Goal: Transaction & Acquisition: Download file/media

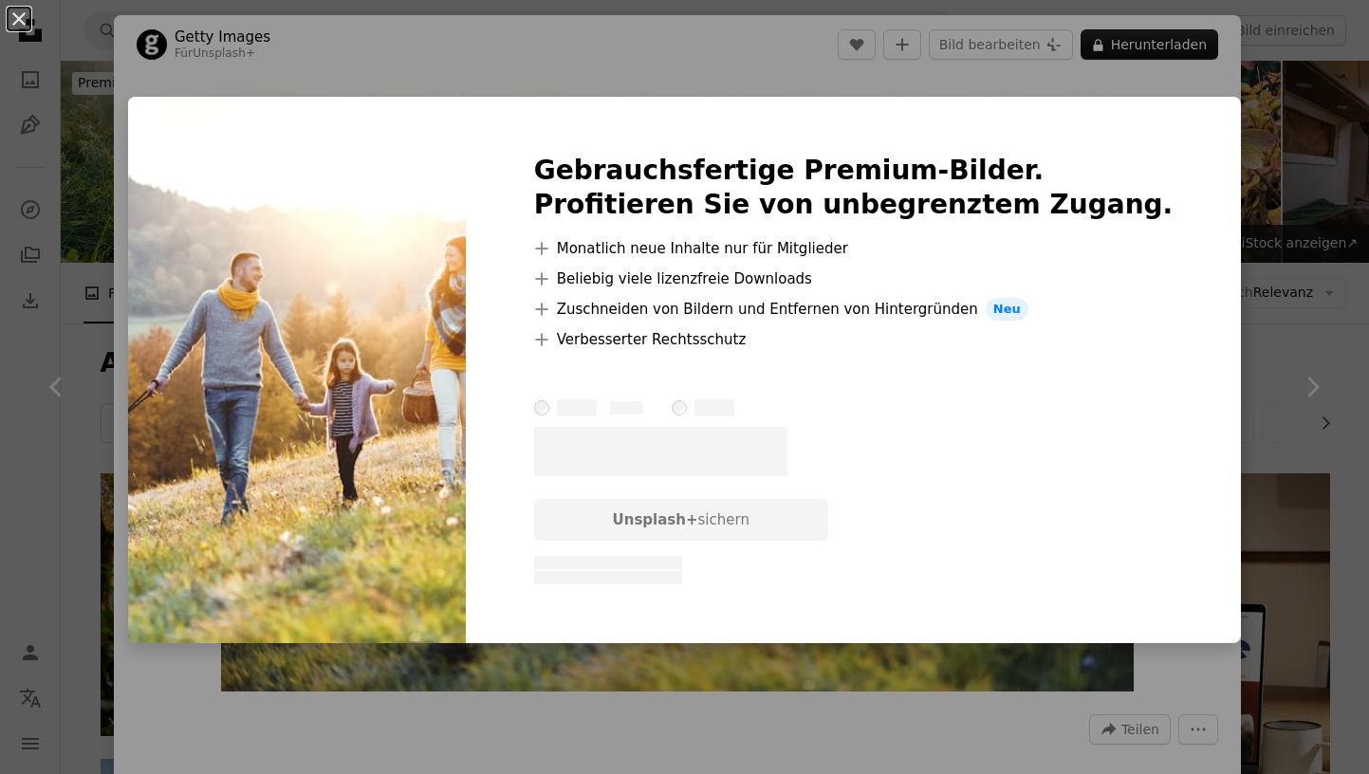
scroll to position [19511, 0]
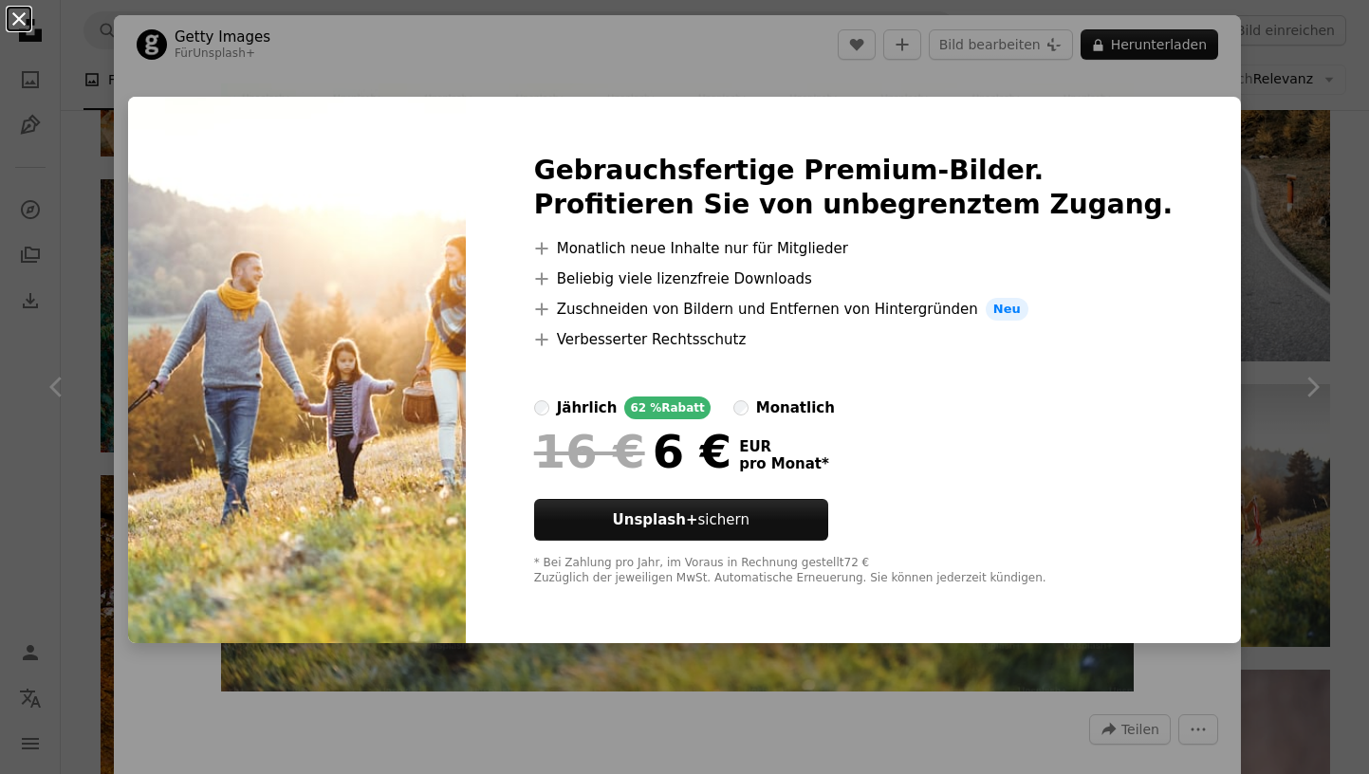
click at [23, 18] on button "An X shape" at bounding box center [19, 19] width 23 height 23
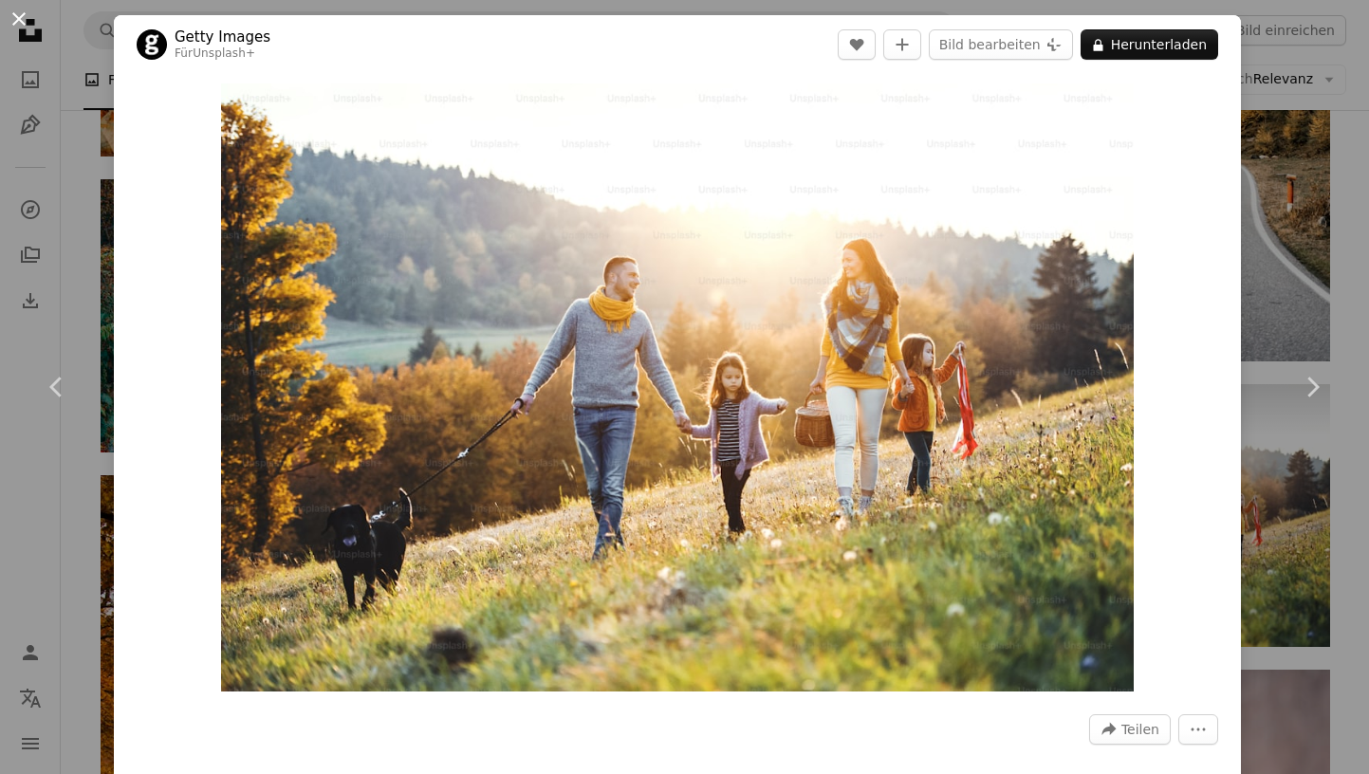
click at [23, 14] on button "An X shape" at bounding box center [19, 19] width 23 height 23
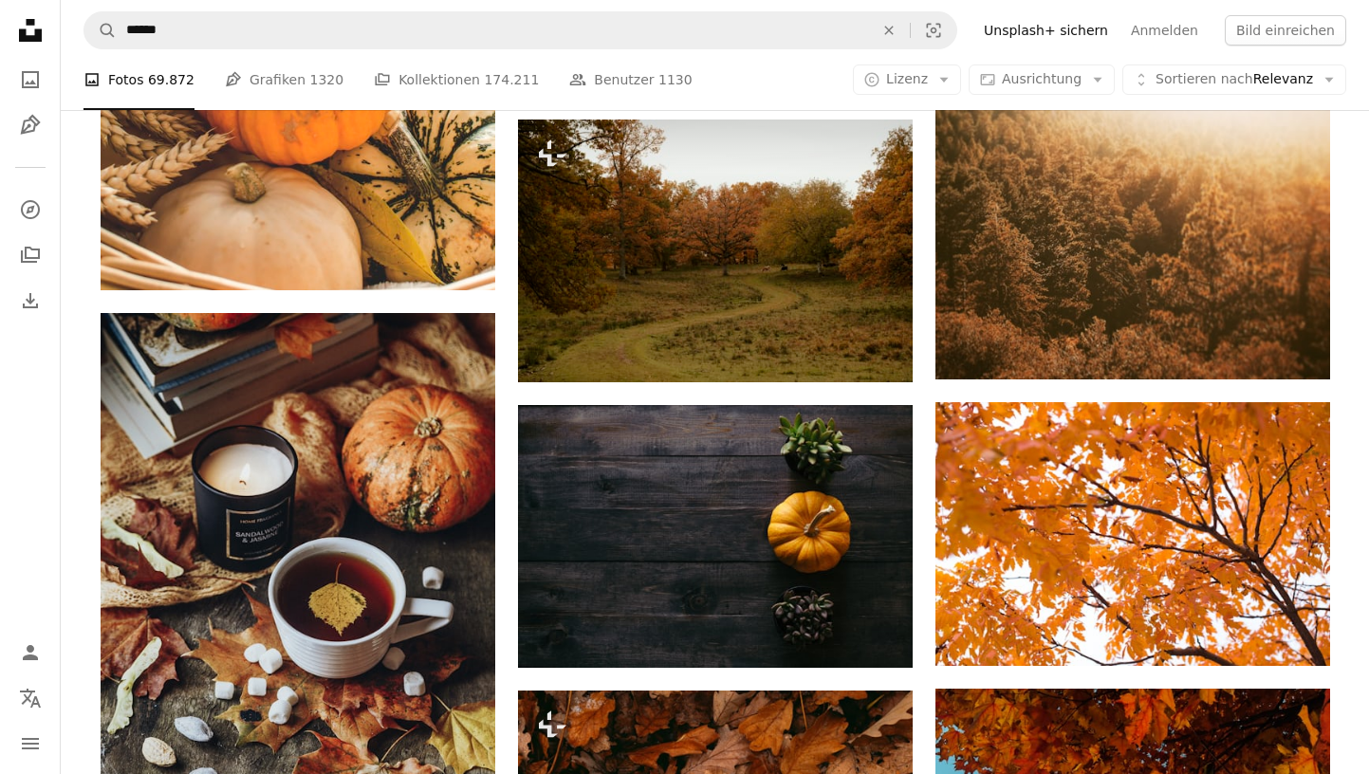
scroll to position [25894, 0]
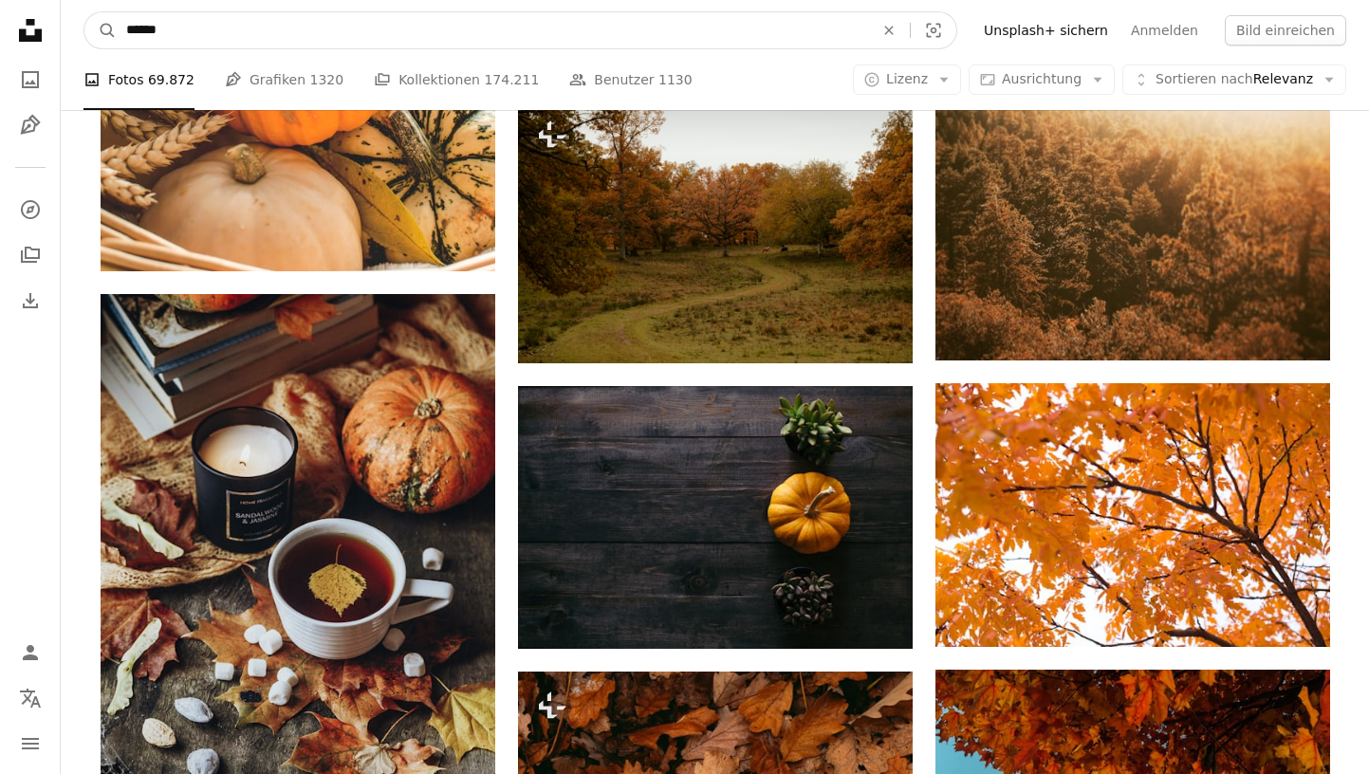
click at [225, 24] on input "******" at bounding box center [492, 30] width 751 height 36
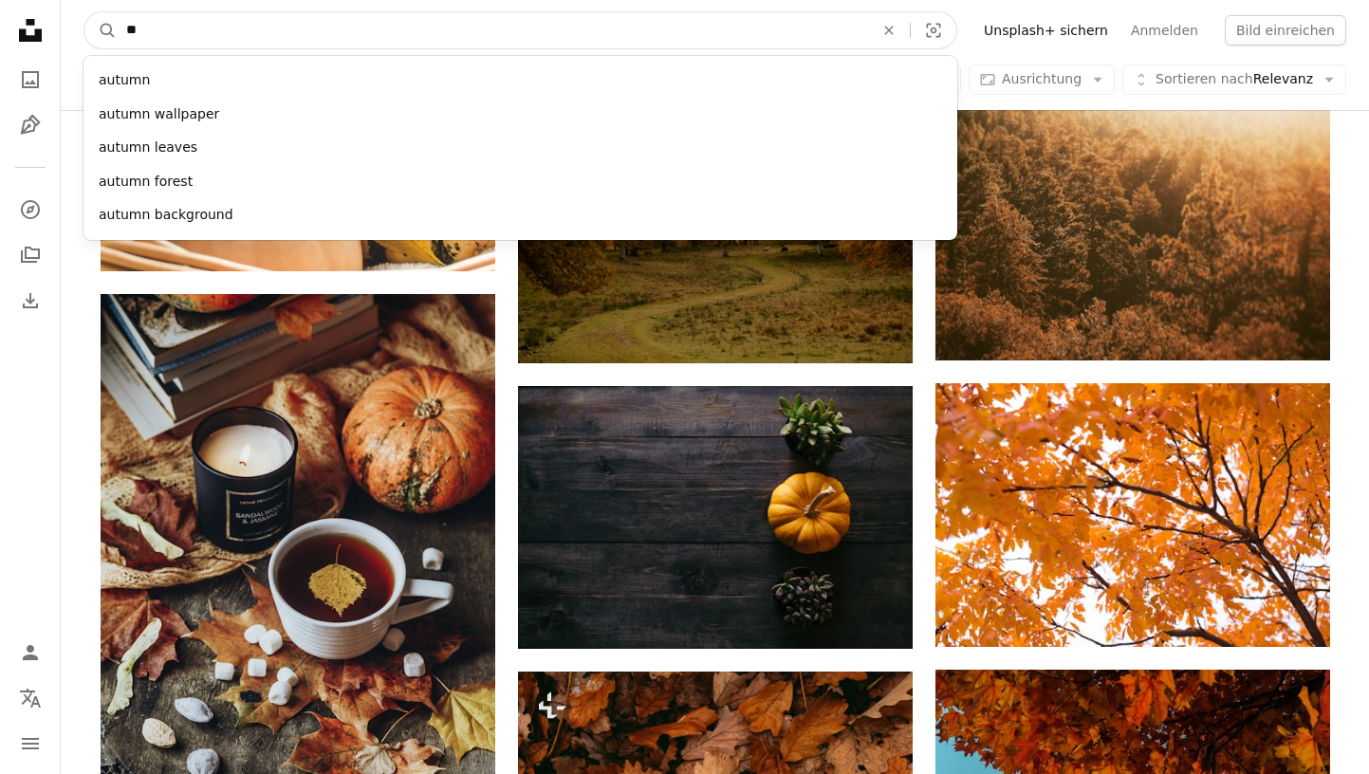
type input "*"
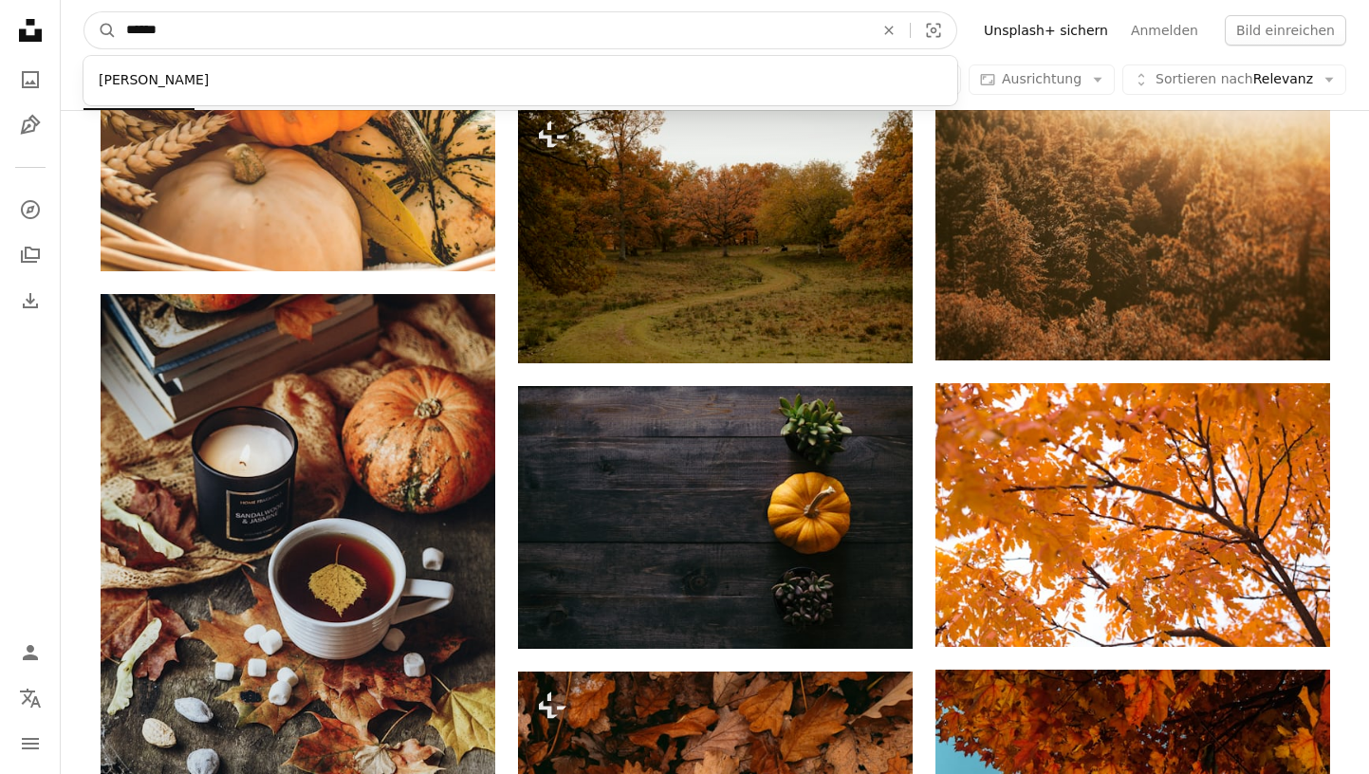
type input "******"
click at [101, 30] on button "A magnifying glass" at bounding box center [100, 30] width 32 height 36
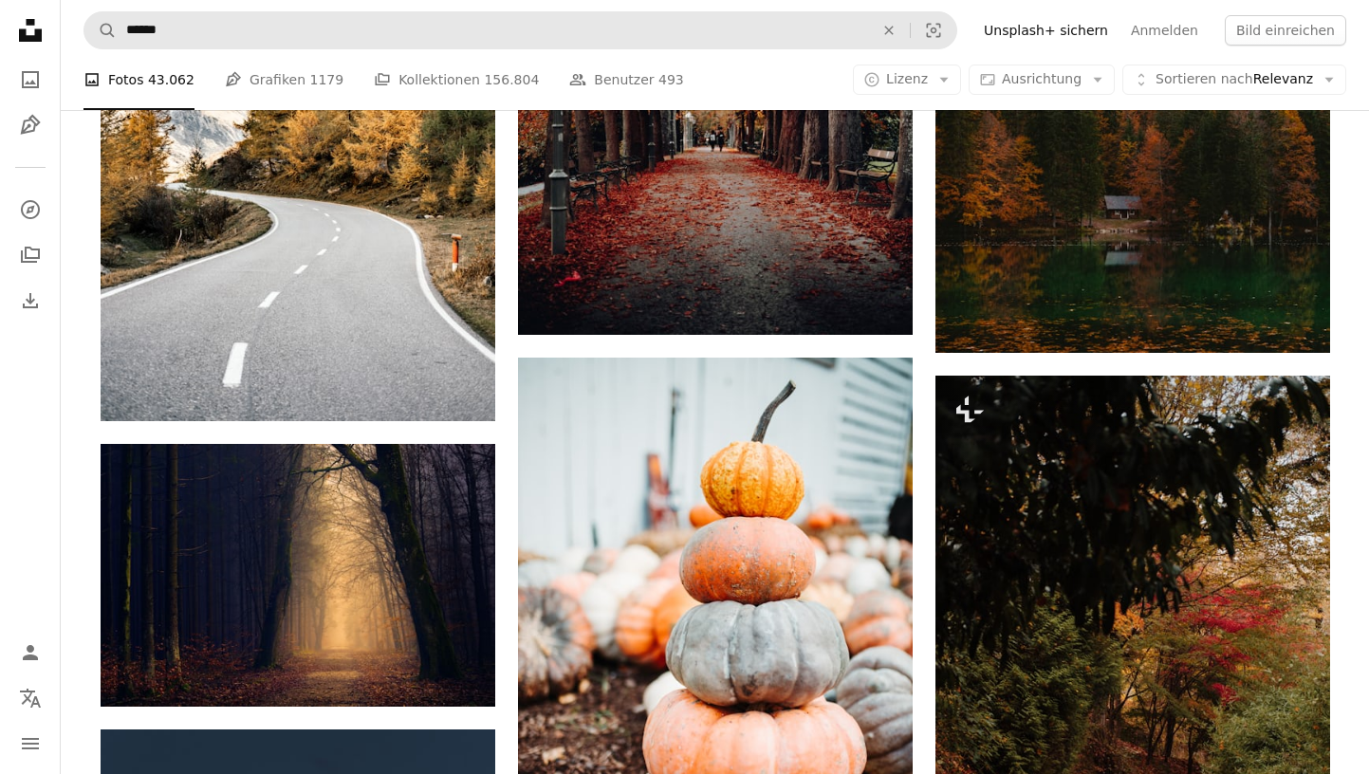
scroll to position [9590, 0]
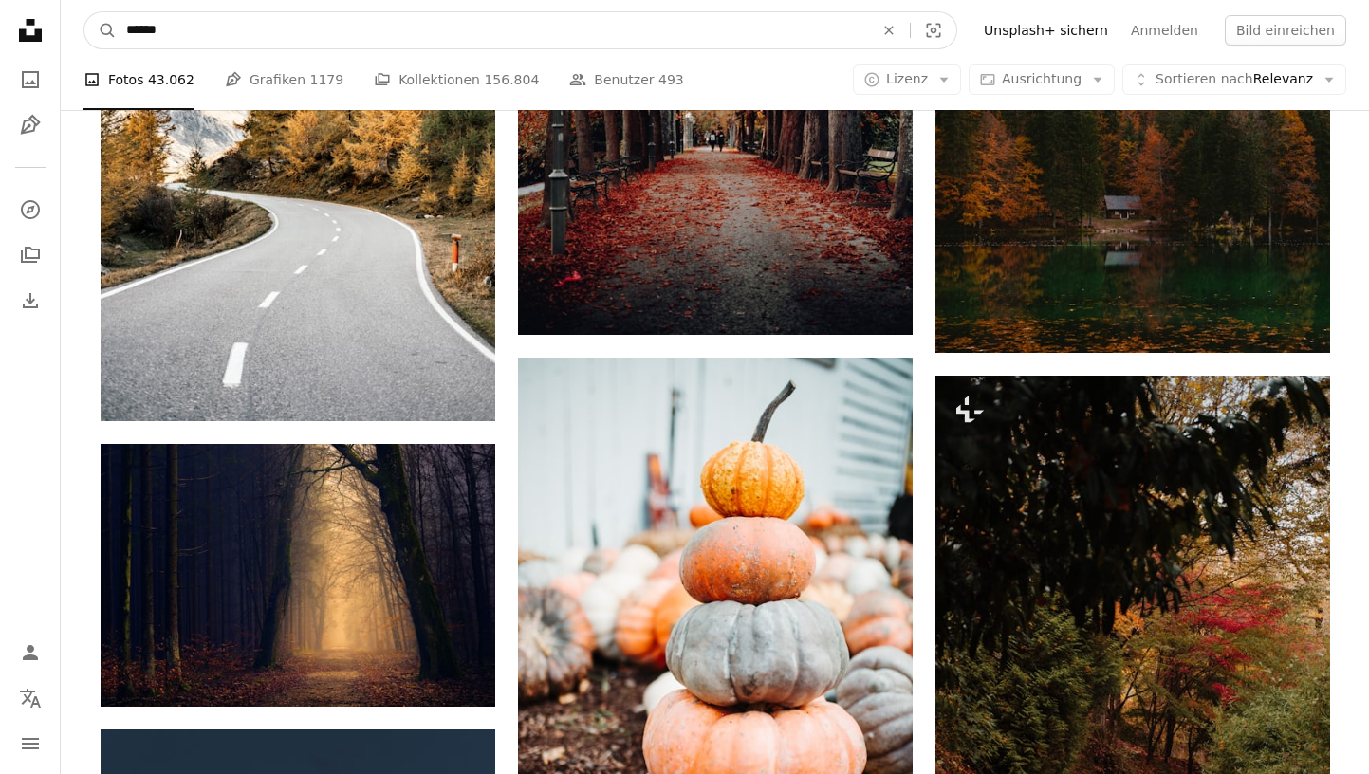
click at [208, 29] on input "******" at bounding box center [492, 30] width 751 height 36
type input "**********"
click at [101, 30] on button "A magnifying glass" at bounding box center [100, 30] width 32 height 36
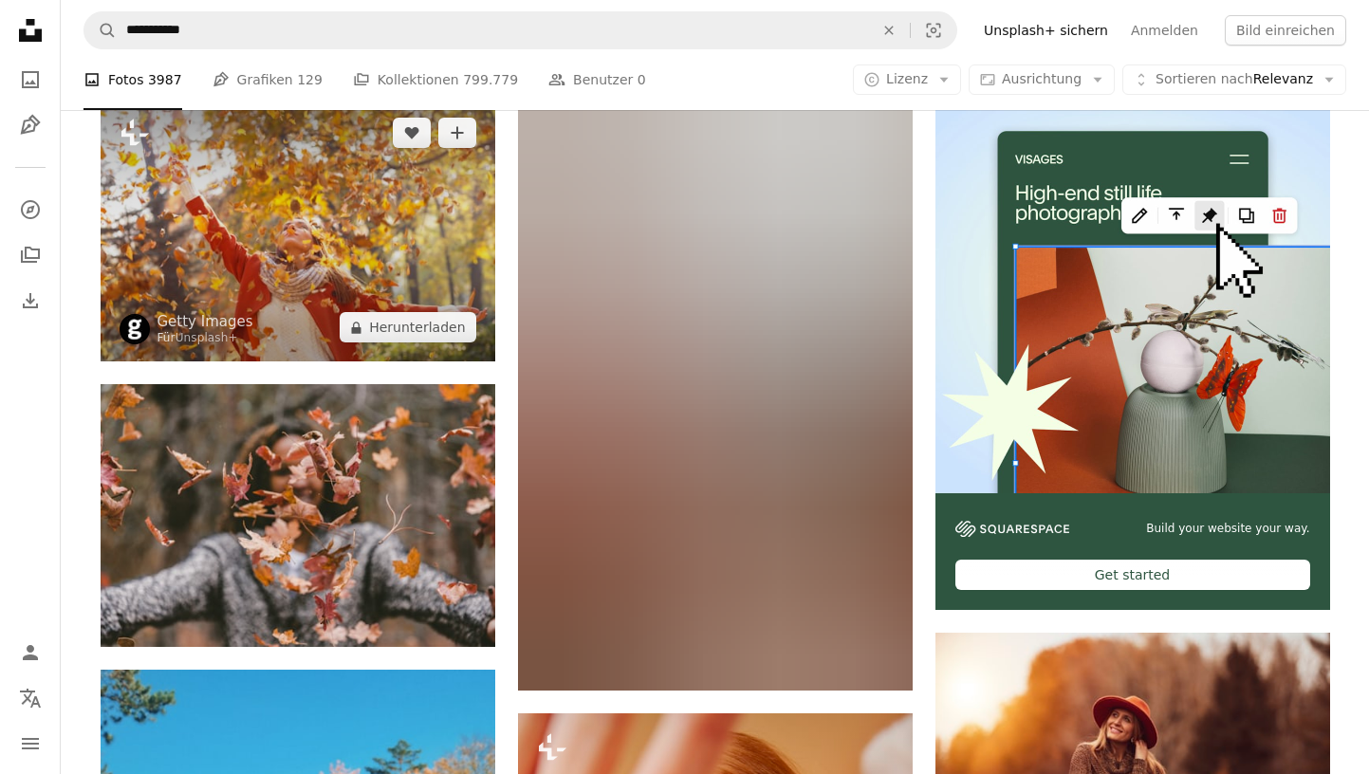
scroll to position [374, 0]
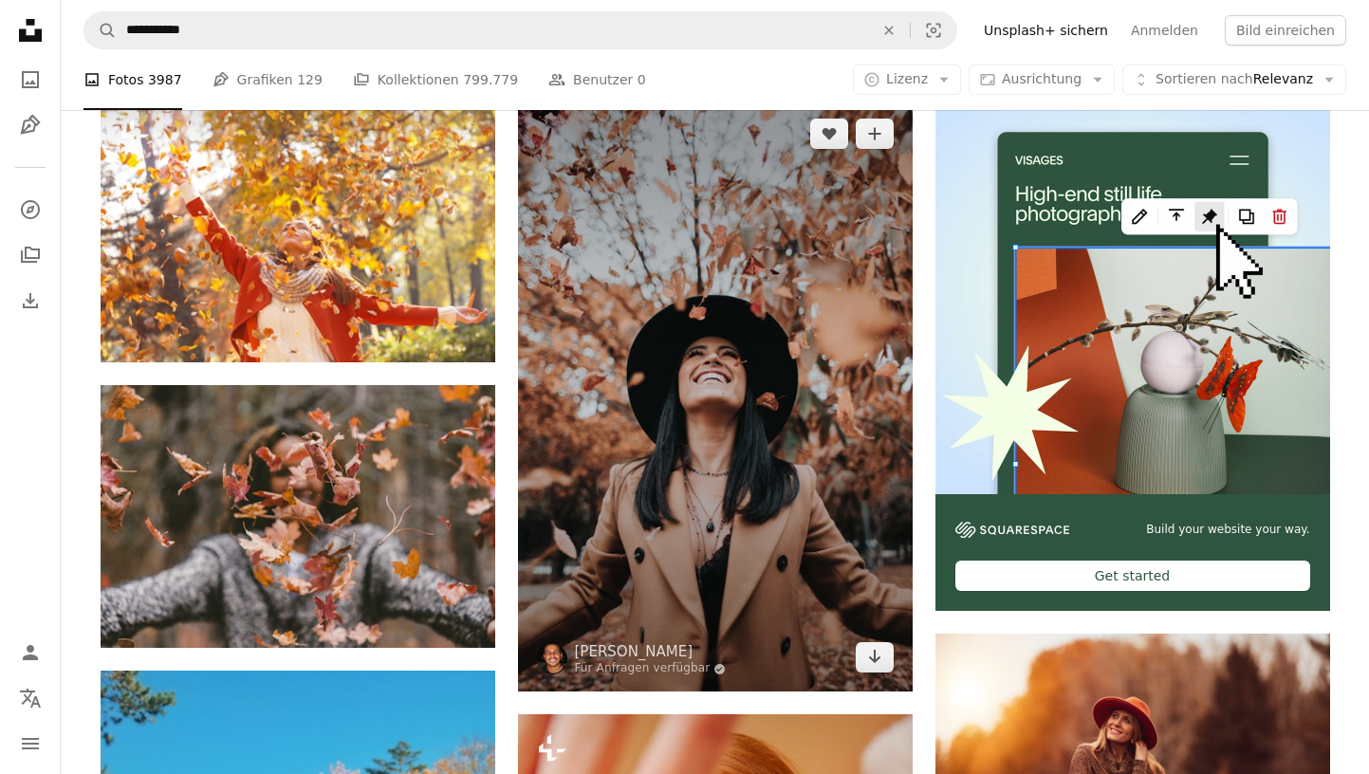
click at [635, 310] on img at bounding box center [715, 396] width 395 height 592
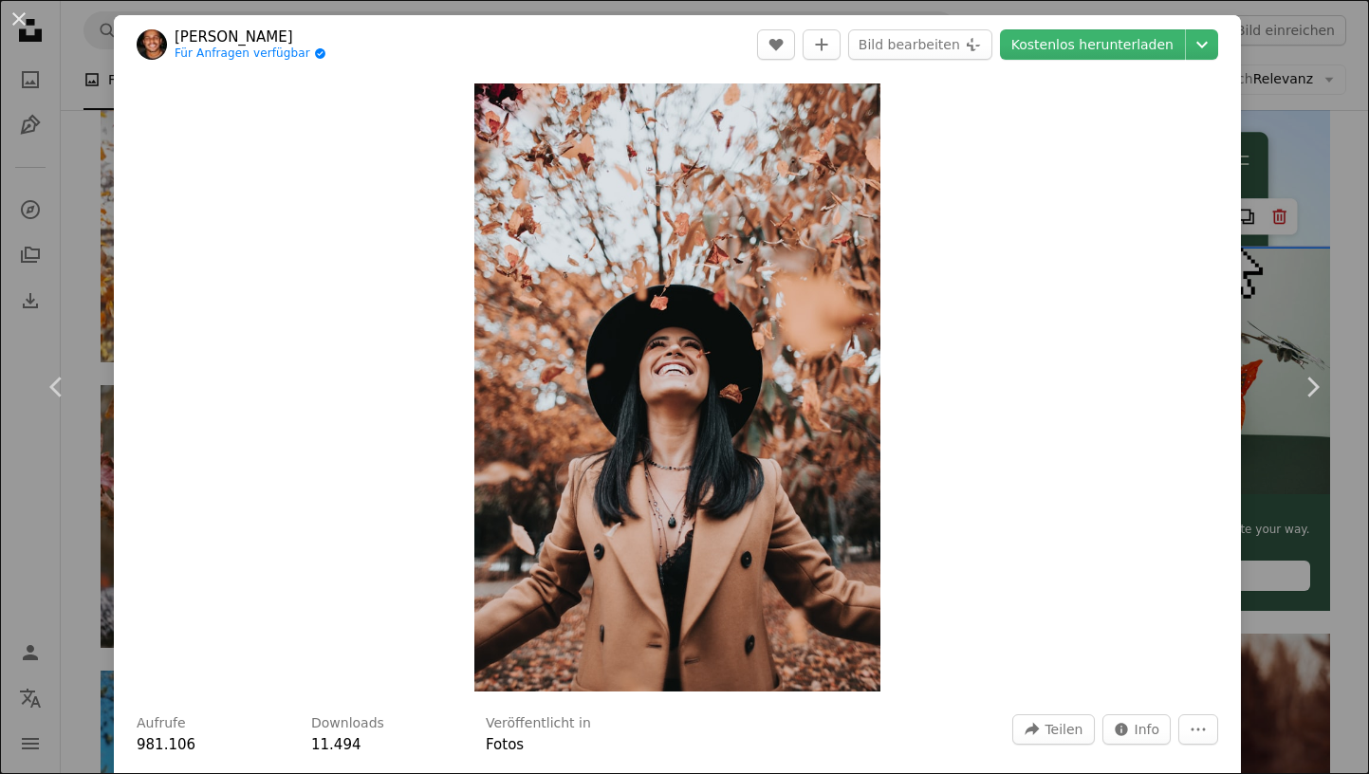
click at [209, 38] on link "[PERSON_NAME]" at bounding box center [251, 37] width 152 height 19
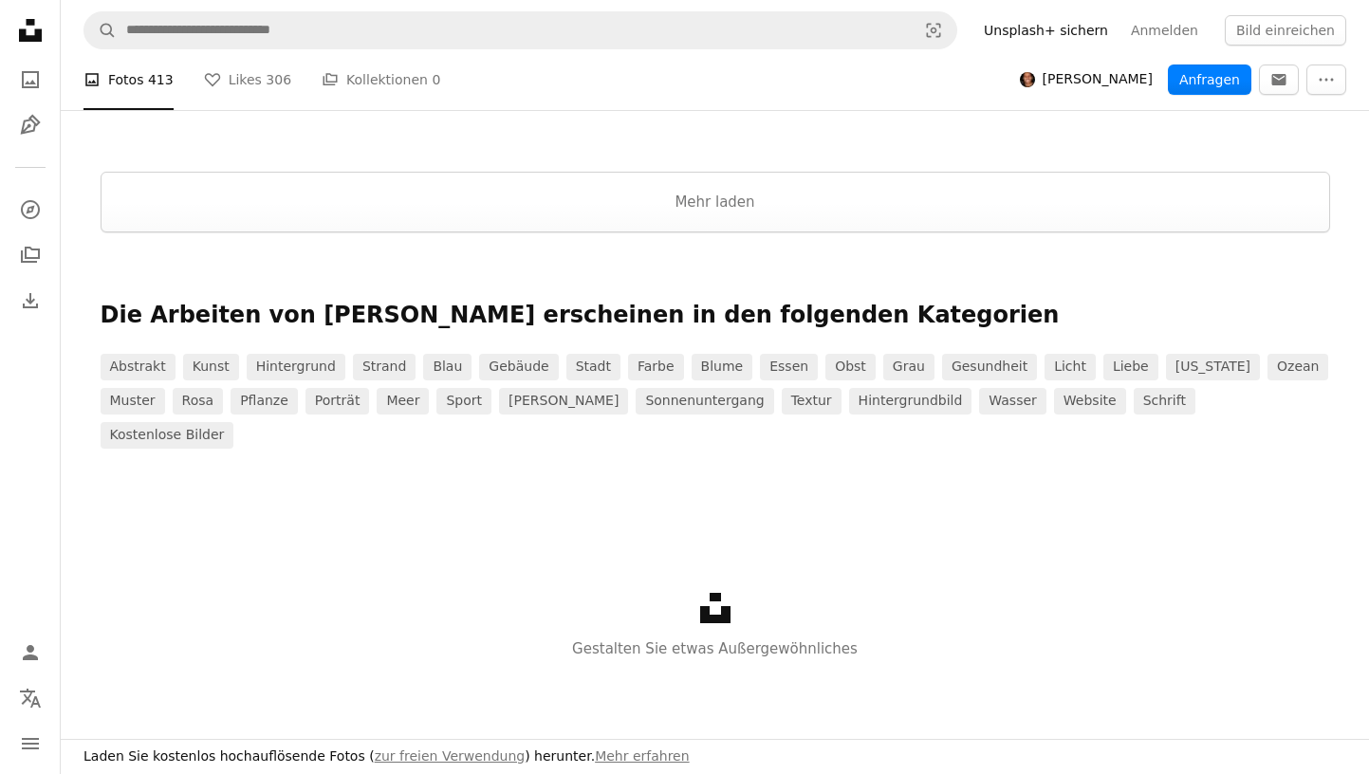
scroll to position [3477, 0]
click at [676, 217] on button "Mehr laden" at bounding box center [715, 202] width 1229 height 61
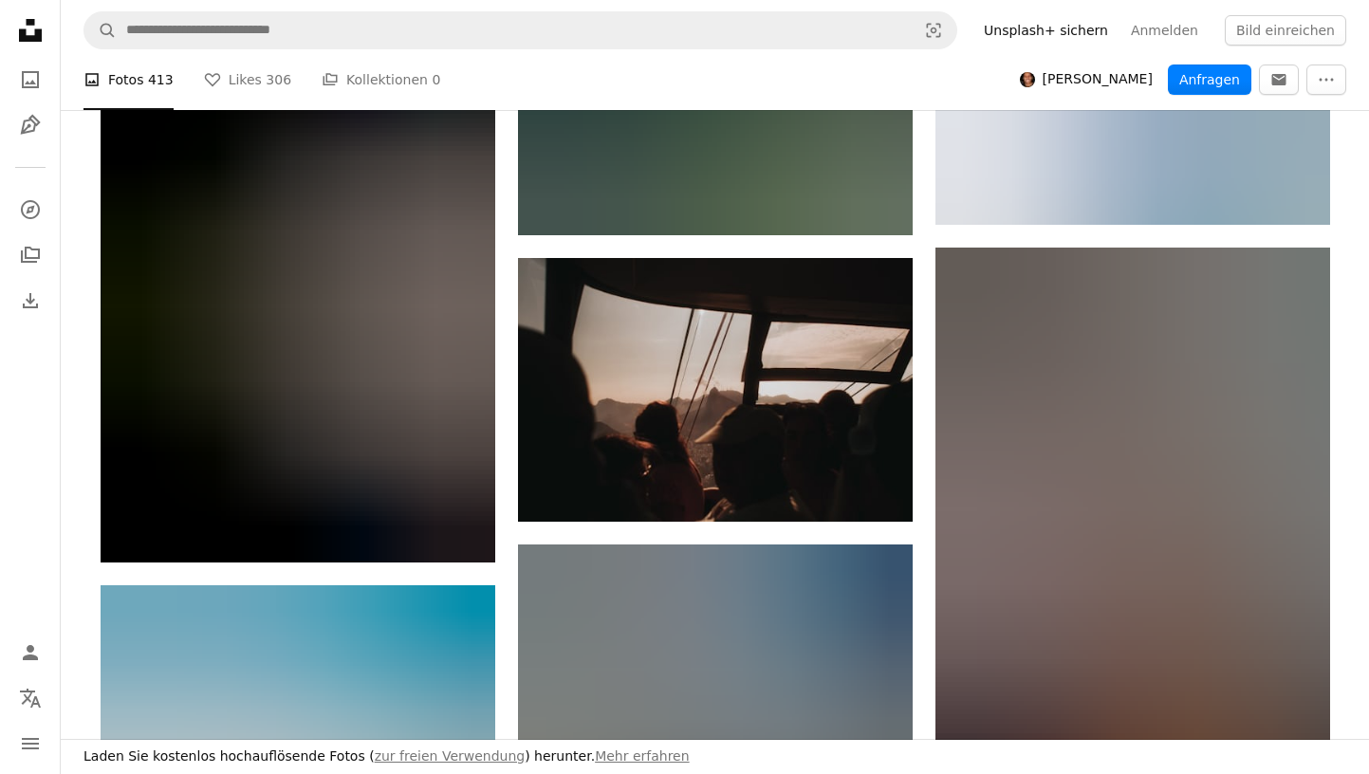
scroll to position [37351, 0]
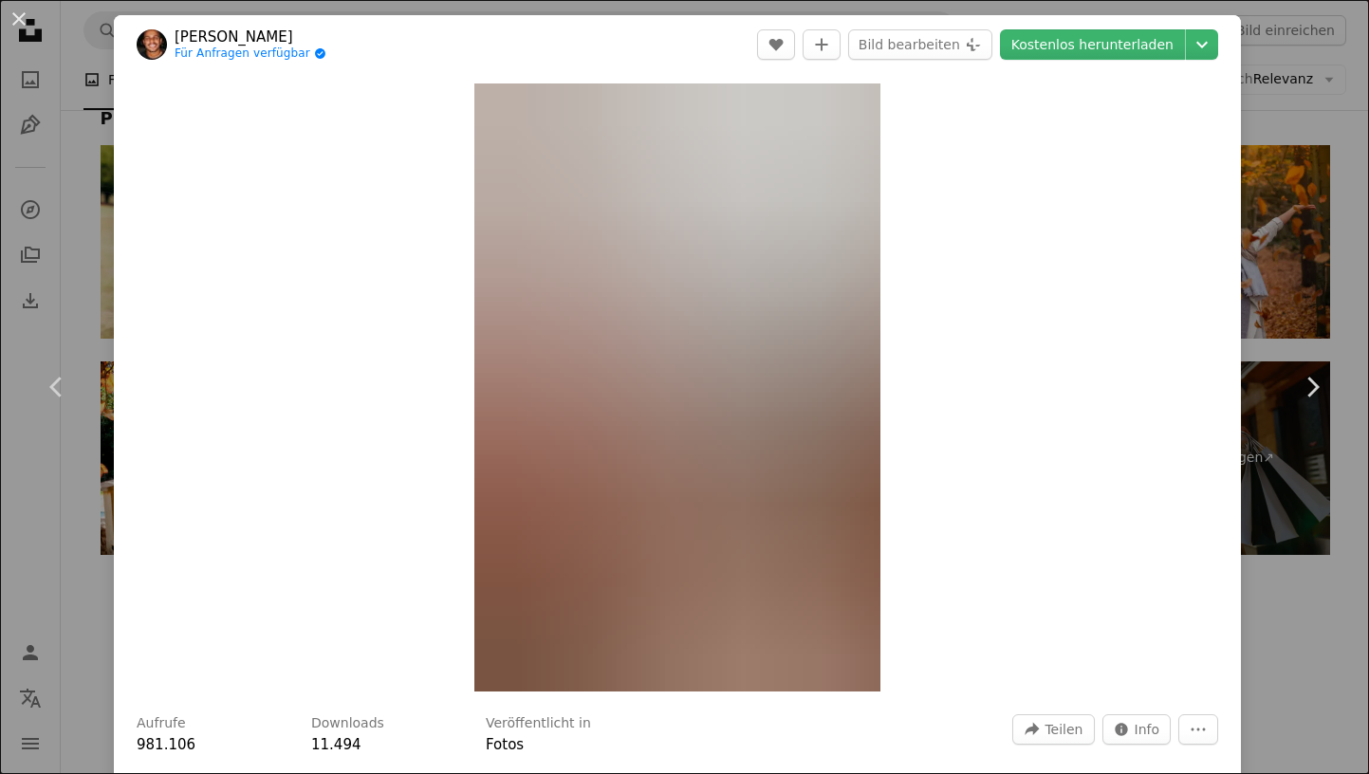
scroll to position [374, 0]
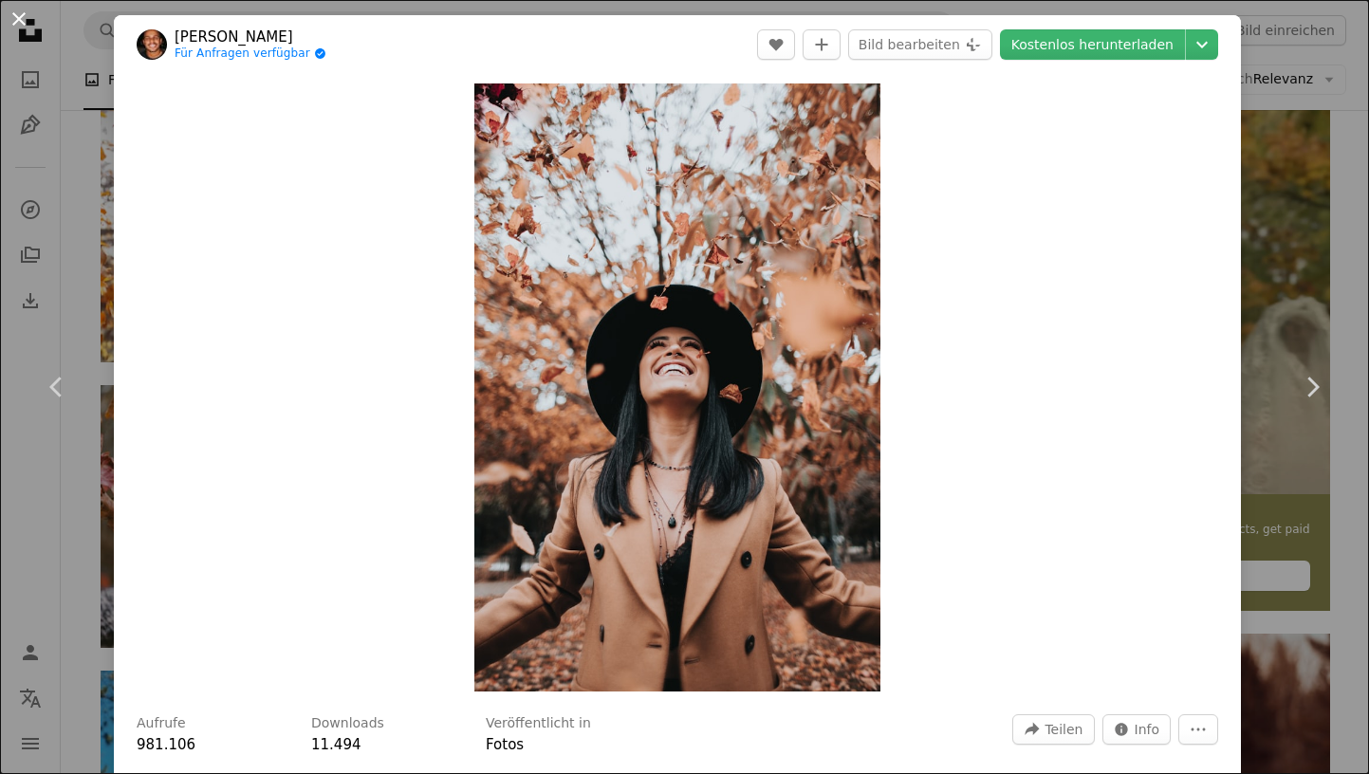
click at [24, 19] on button "An X shape" at bounding box center [19, 19] width 23 height 23
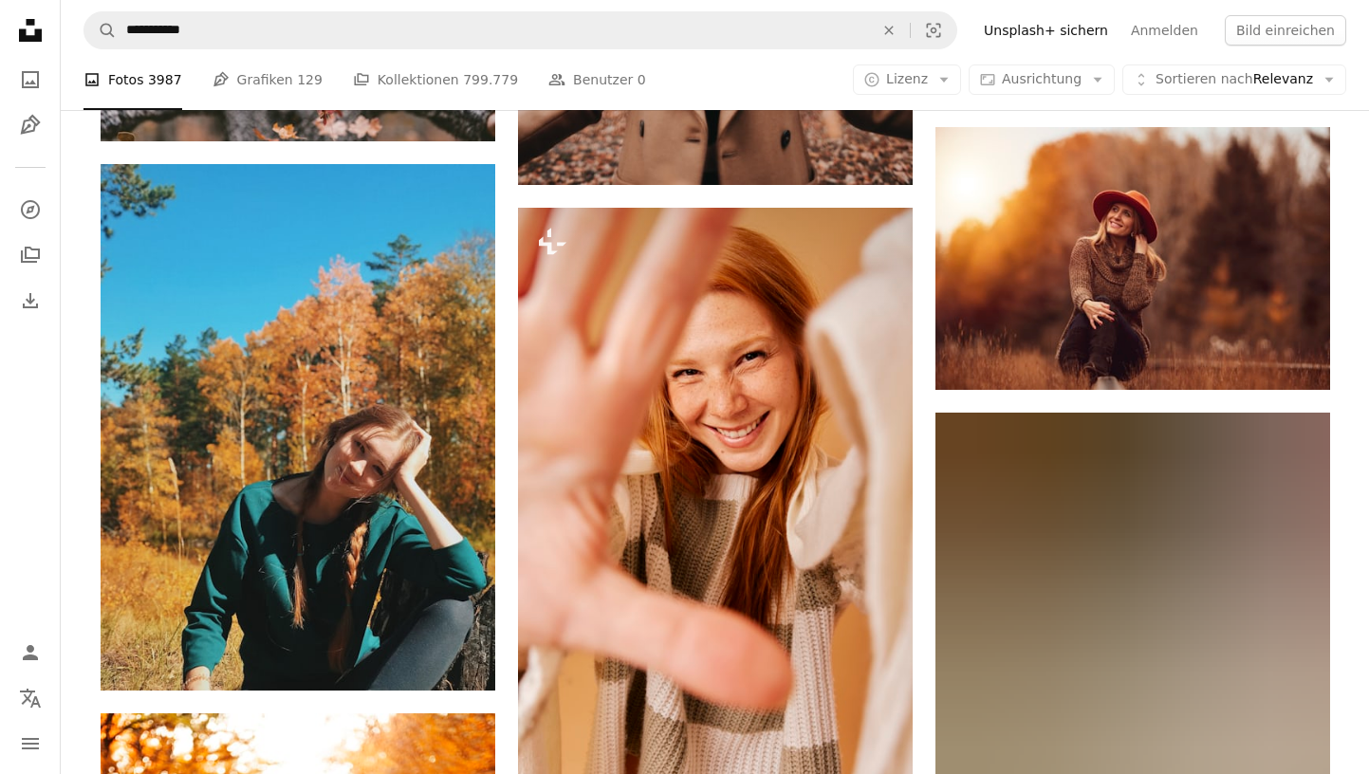
scroll to position [881, 0]
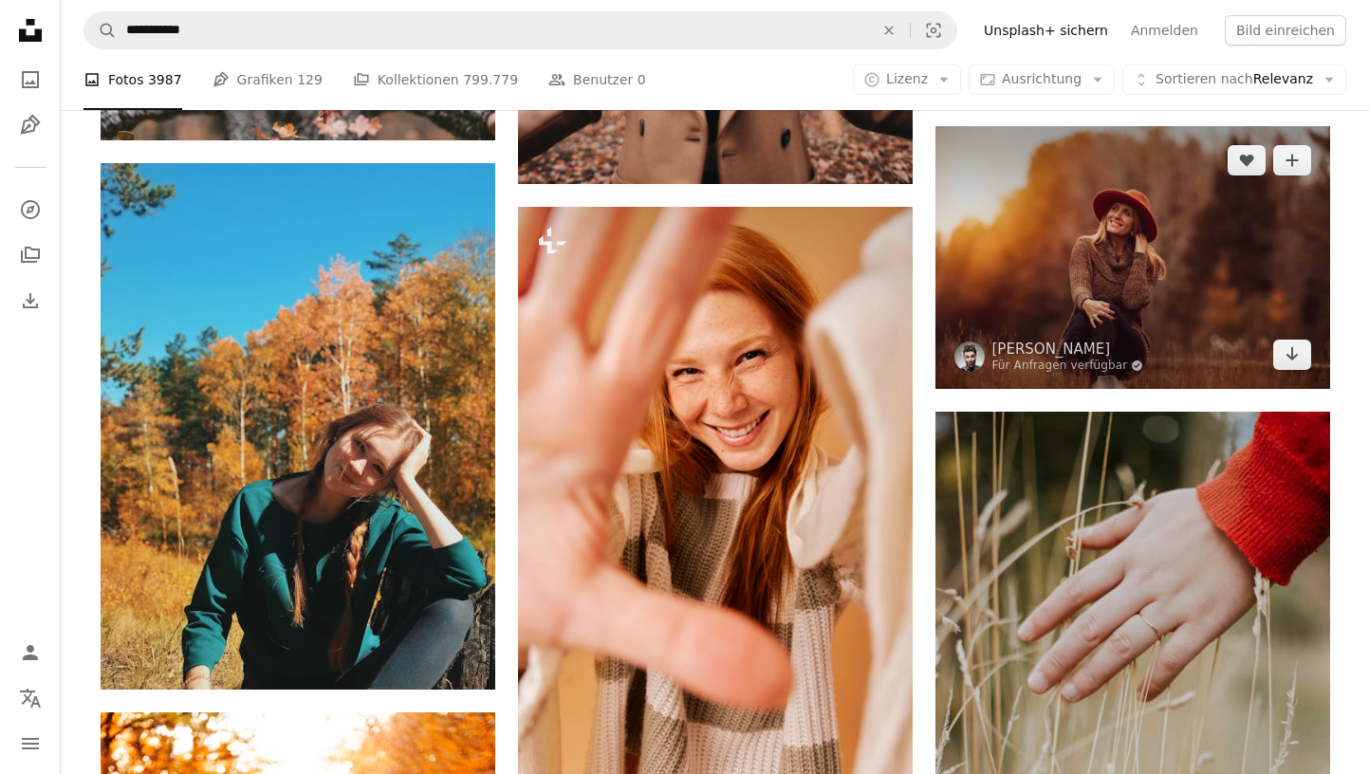
click at [1174, 243] on img at bounding box center [1132, 257] width 395 height 263
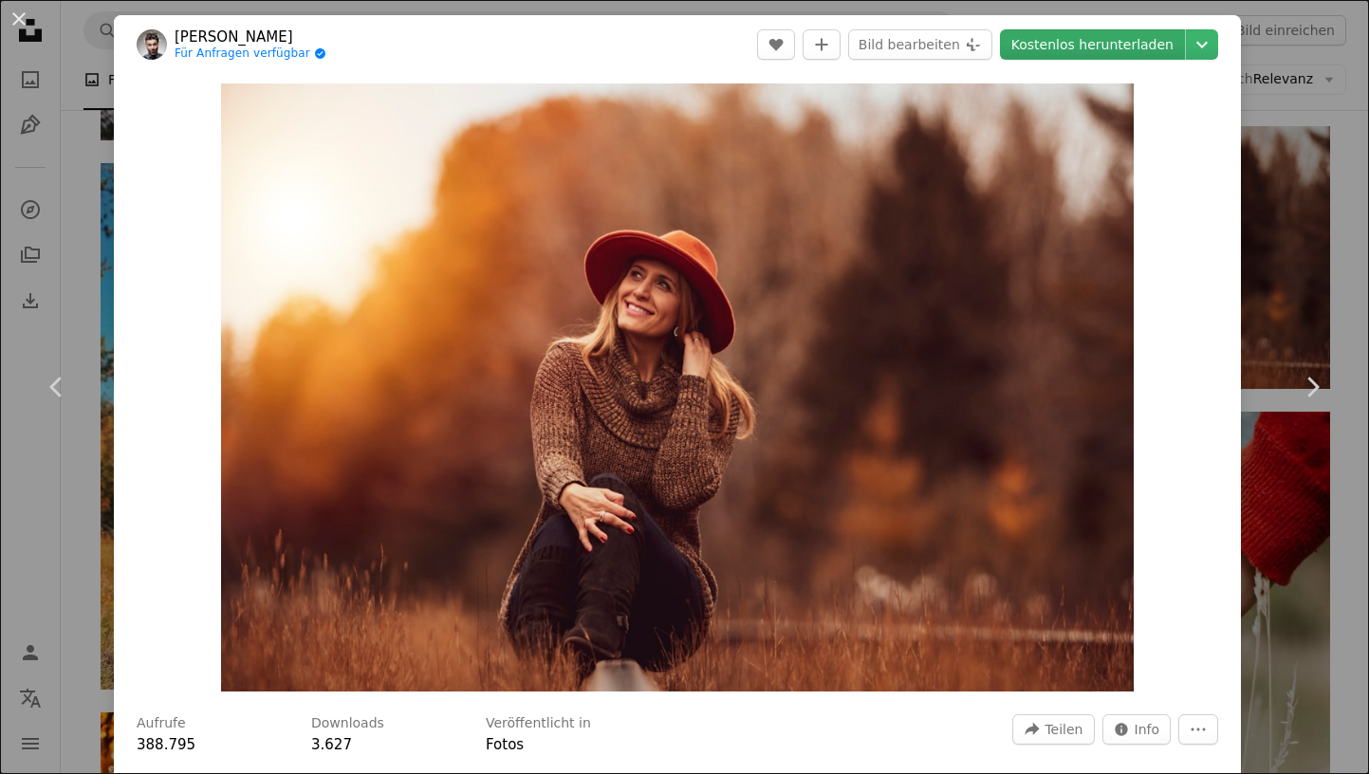
click at [1098, 55] on link "Kostenlos herunterladen" at bounding box center [1092, 44] width 185 height 30
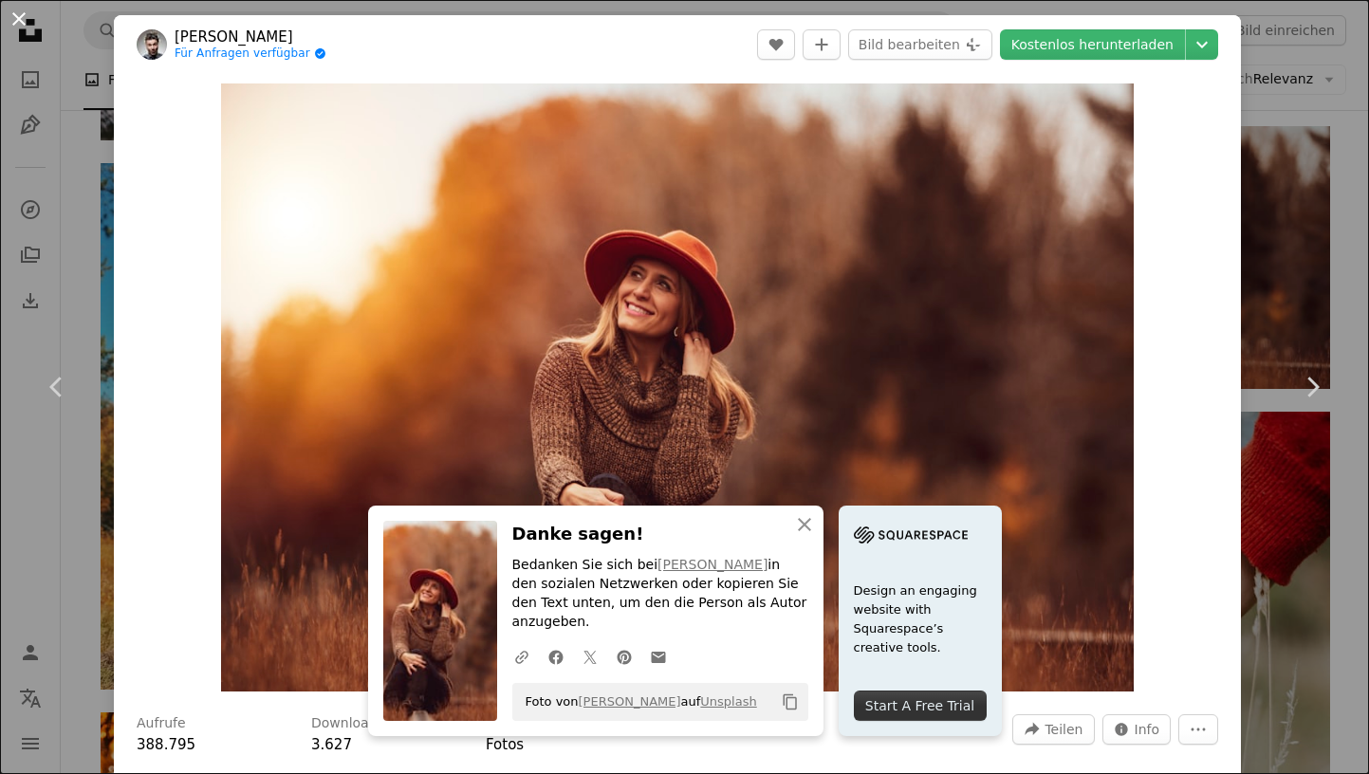
click at [14, 19] on button "An X shape" at bounding box center [19, 19] width 23 height 23
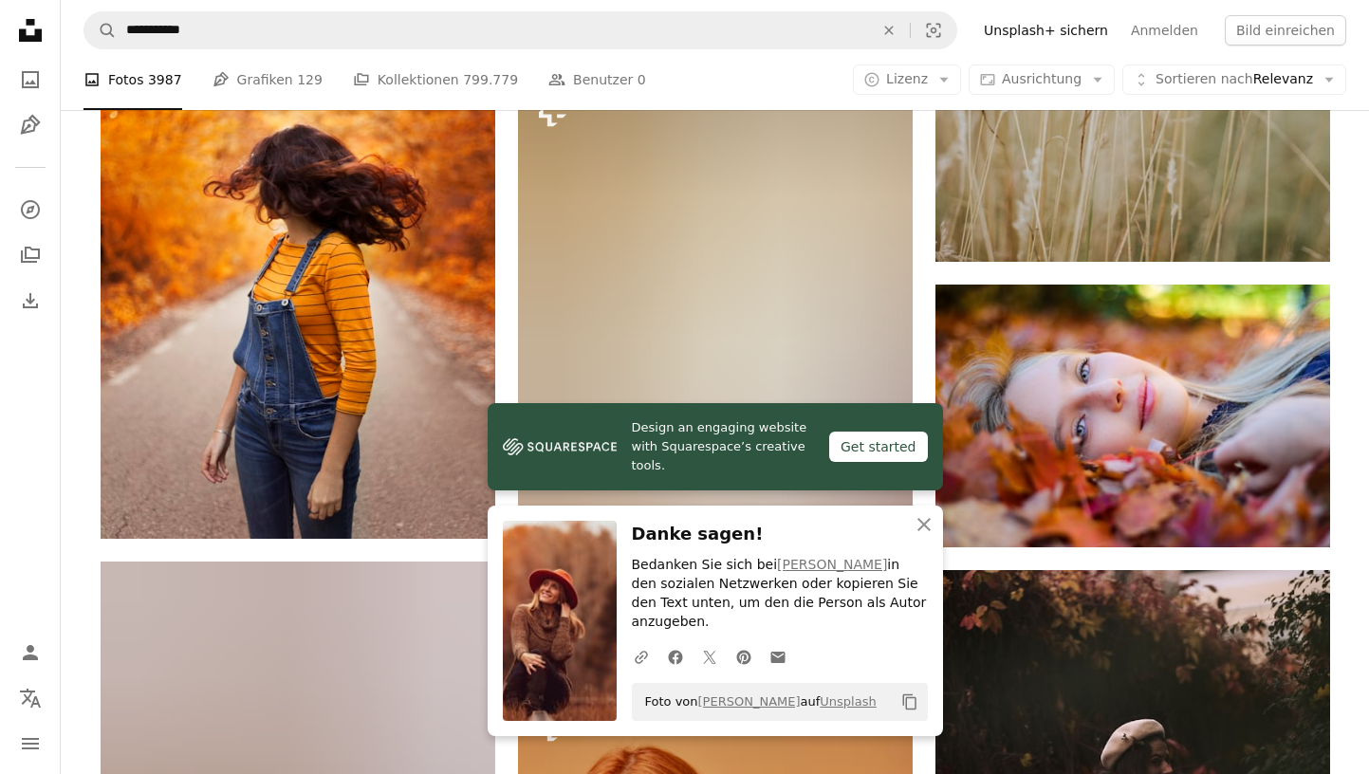
scroll to position [1629, 0]
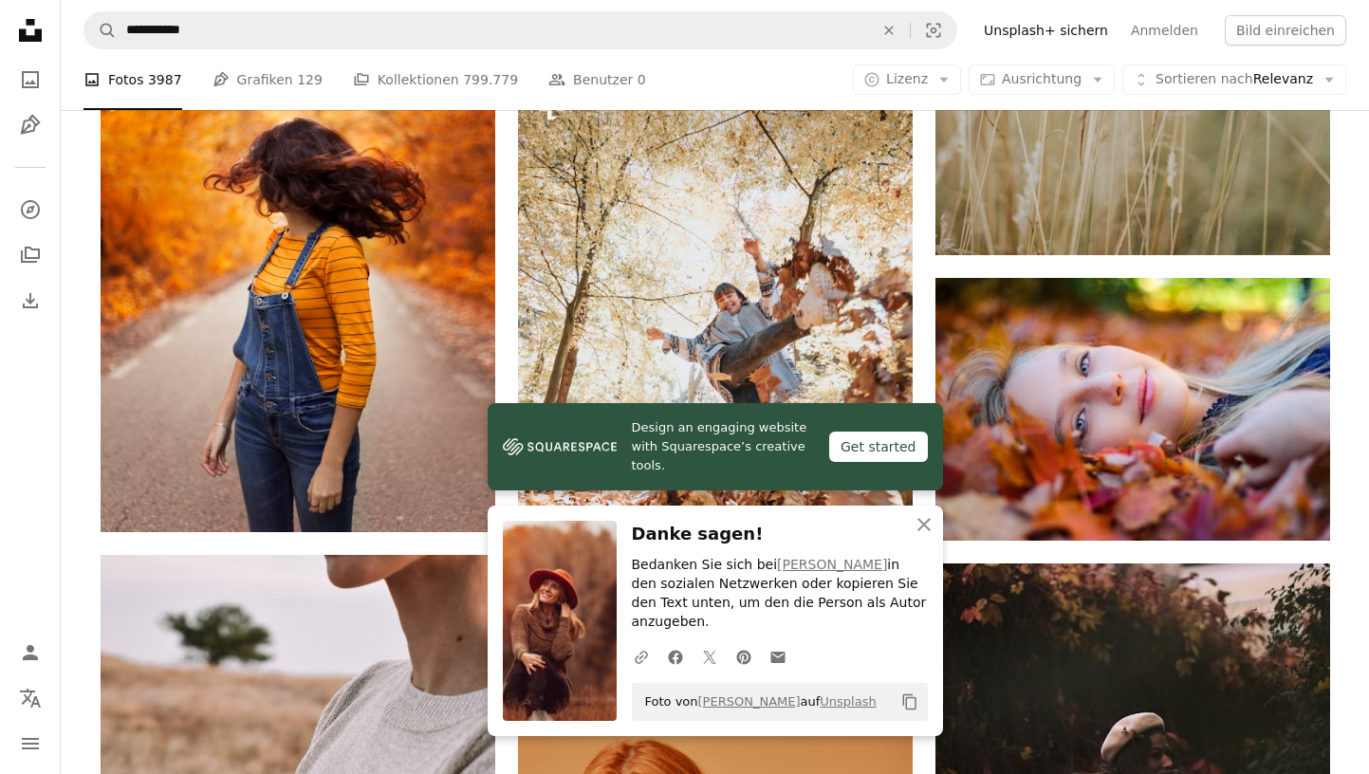
click at [505, 363] on div "Plus sign for Unsplash+ A heart A plus sign Getty Images Für Unsplash+ A lock H…" at bounding box center [715, 707] width 1229 height 3727
click at [918, 536] on icon "An X shape" at bounding box center [923, 524] width 23 height 23
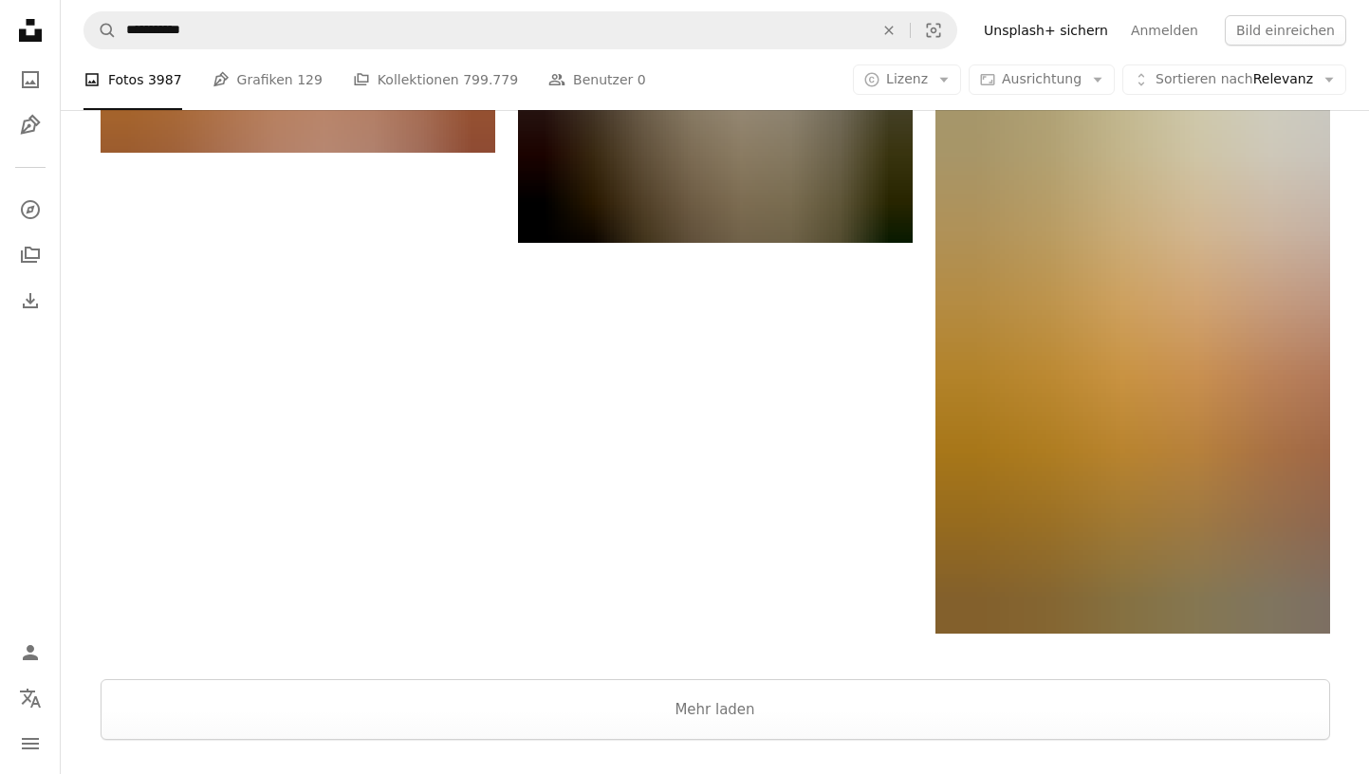
scroll to position [3620, 0]
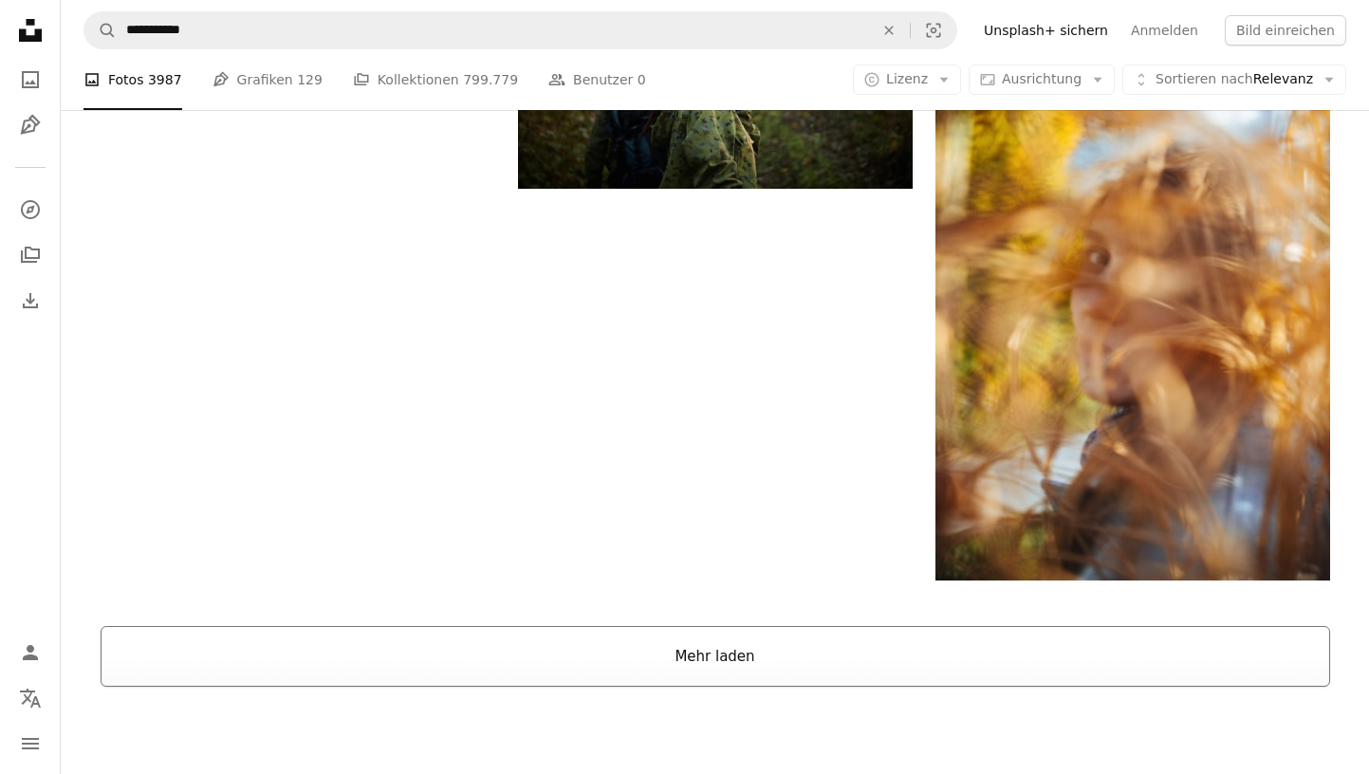
click at [729, 647] on button "Mehr laden" at bounding box center [715, 656] width 1229 height 61
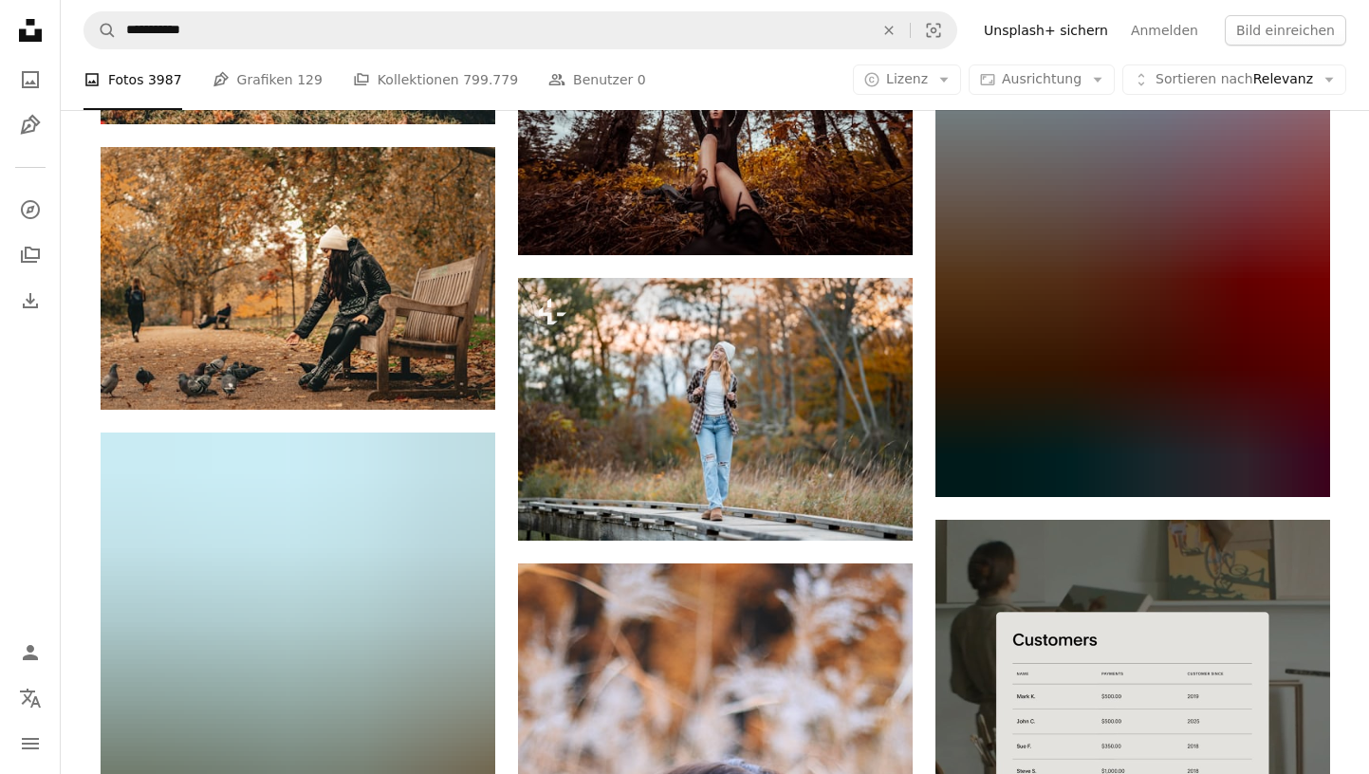
scroll to position [7747, 0]
